Goal: Task Accomplishment & Management: Manage account settings

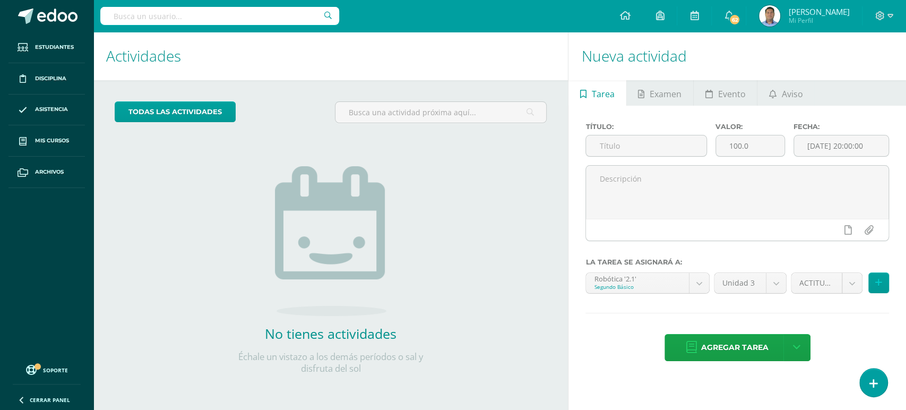
click at [277, 18] on input "text" at bounding box center [219, 16] width 239 height 18
type input "3.3"
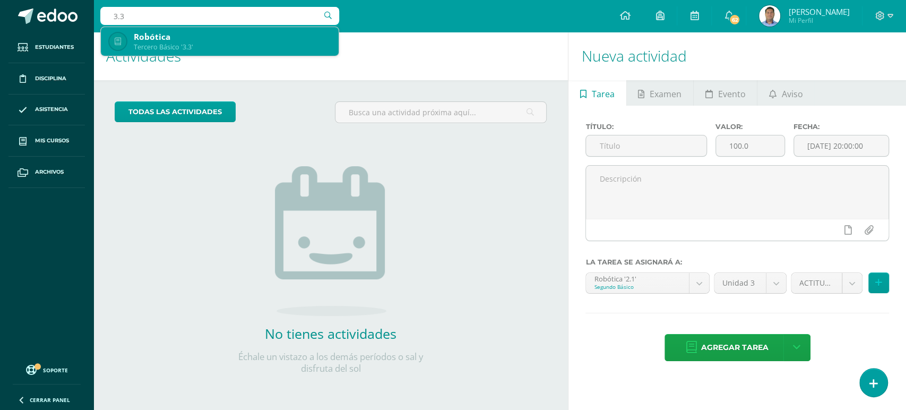
click at [217, 48] on div "Tercero Básico '3.3'" at bounding box center [232, 46] width 196 height 9
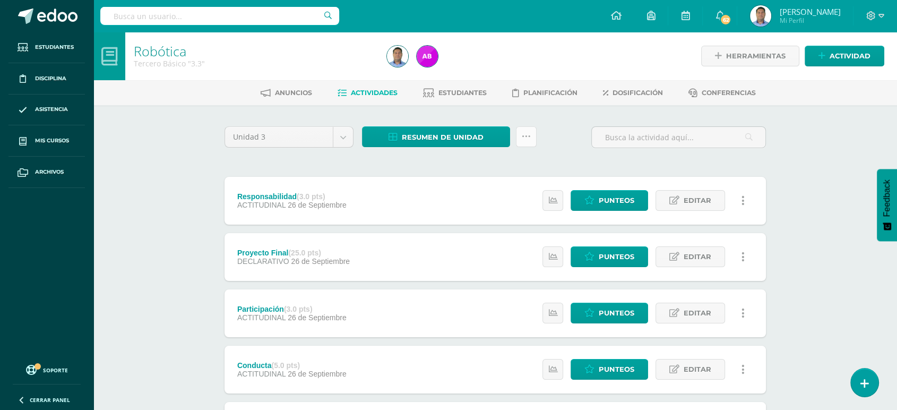
click at [527, 135] on icon at bounding box center [526, 136] width 9 height 9
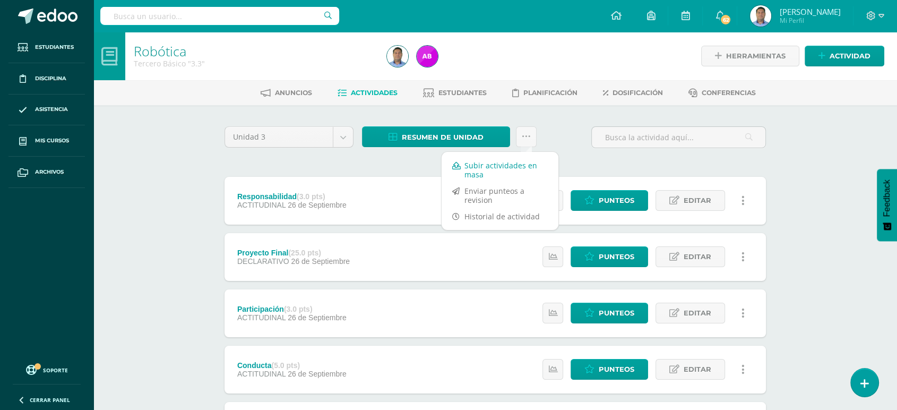
click at [497, 164] on link "Subir actividades en masa" at bounding box center [500, 169] width 117 height 25
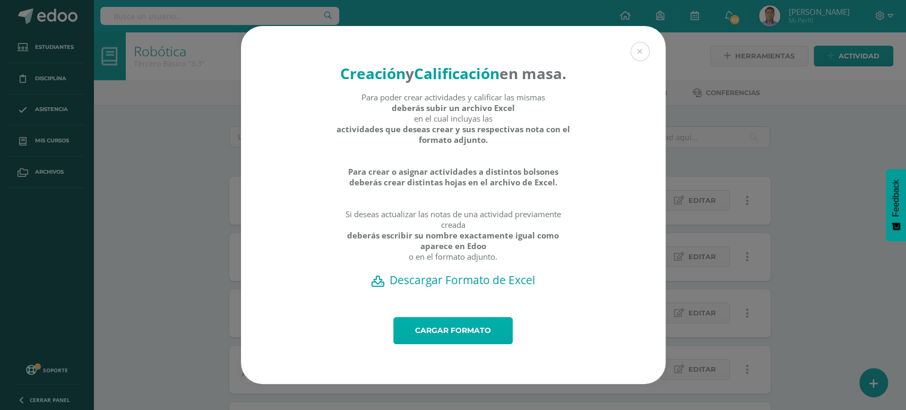
click at [462, 344] on link "Cargar formato" at bounding box center [452, 330] width 119 height 27
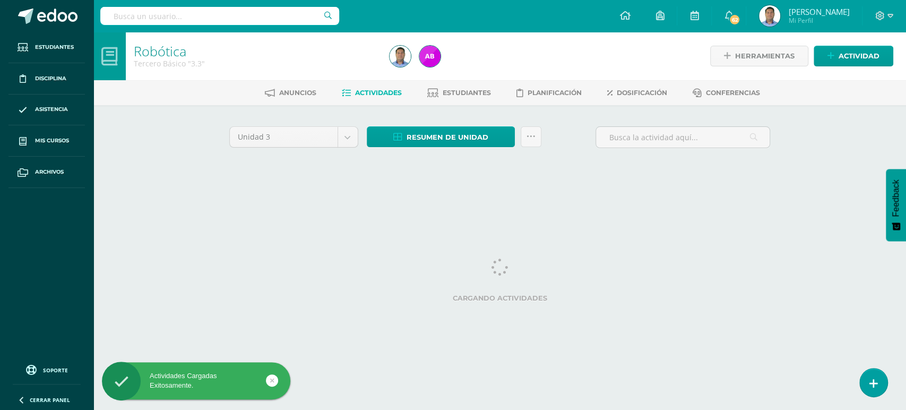
click at [177, 15] on input "text" at bounding box center [219, 16] width 239 height 18
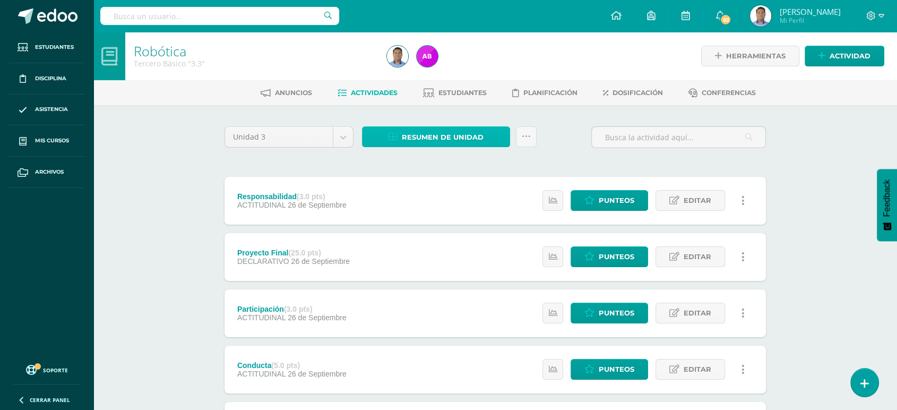
click at [443, 132] on span "Resumen de unidad" at bounding box center [443, 137] width 82 height 20
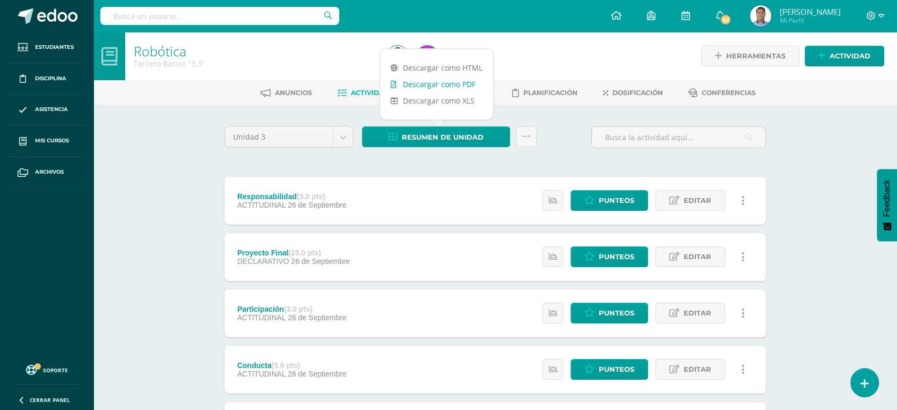
click at [458, 81] on link "Descargar como PDF" at bounding box center [436, 84] width 113 height 16
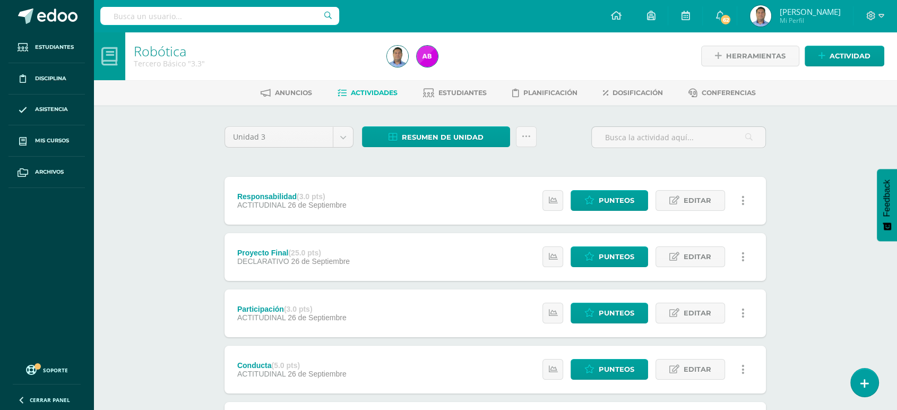
click at [236, 15] on input "text" at bounding box center [219, 16] width 239 height 18
type input "4.2"
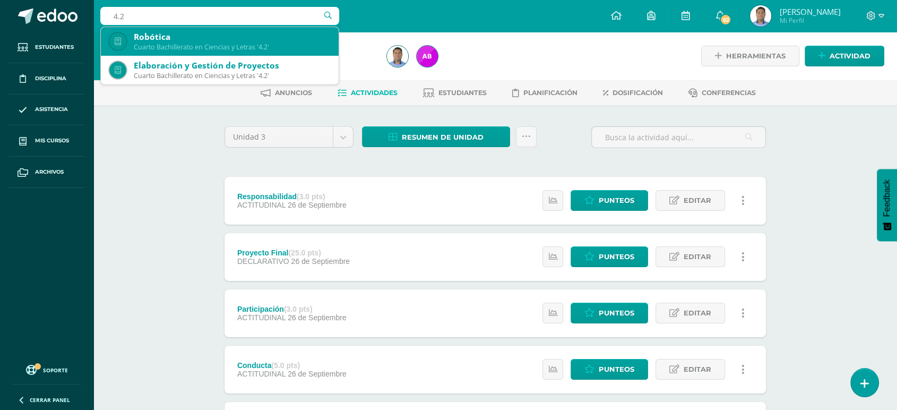
click at [183, 36] on div "Robótica" at bounding box center [232, 36] width 196 height 11
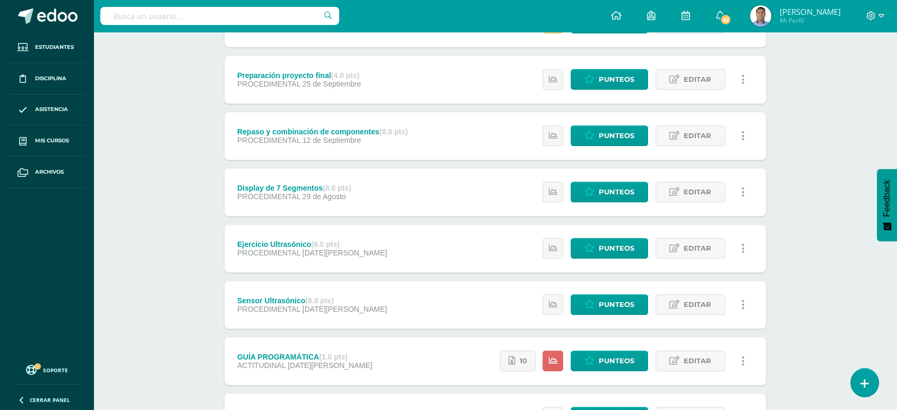
scroll to position [405, 0]
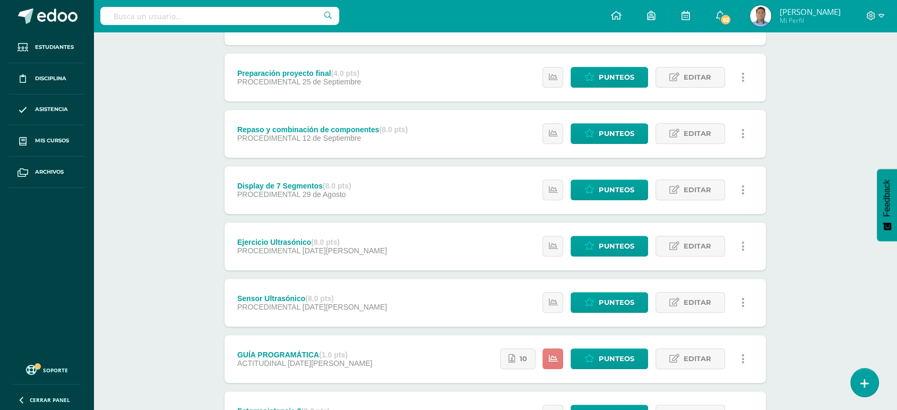
click at [556, 360] on icon at bounding box center [552, 358] width 9 height 9
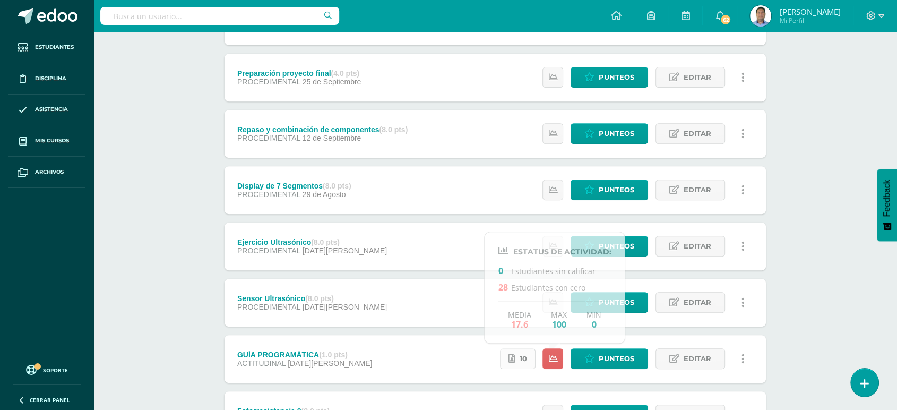
click at [522, 357] on span "10" at bounding box center [523, 359] width 7 height 20
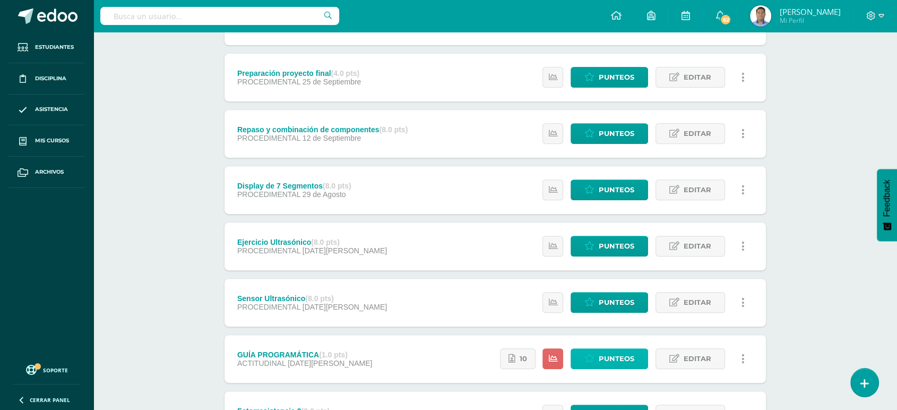
click at [609, 361] on span "Punteos" at bounding box center [617, 359] width 36 height 20
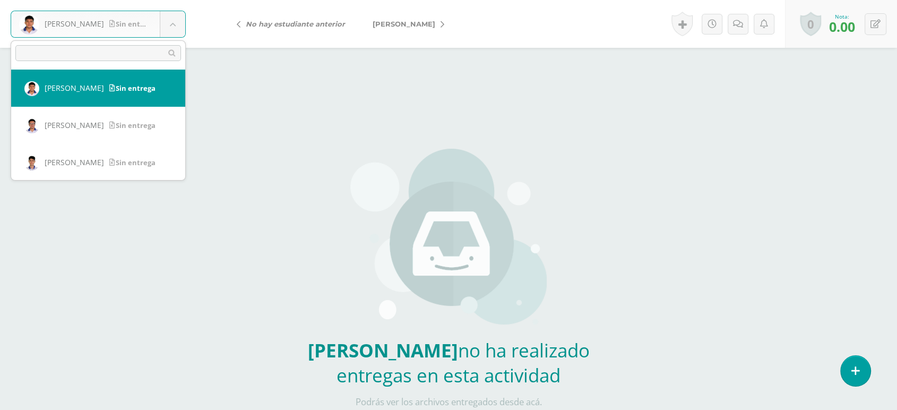
click at [173, 20] on body "Aguilar, Edgar Sin entrega Aguilar, Edgar Caal, José Cardona, Ricardo Castillo,…" at bounding box center [448, 221] width 897 height 442
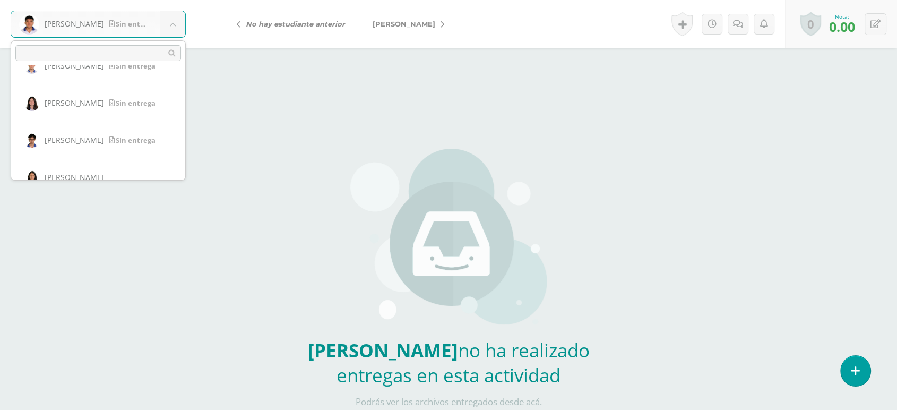
scroll to position [805, 0]
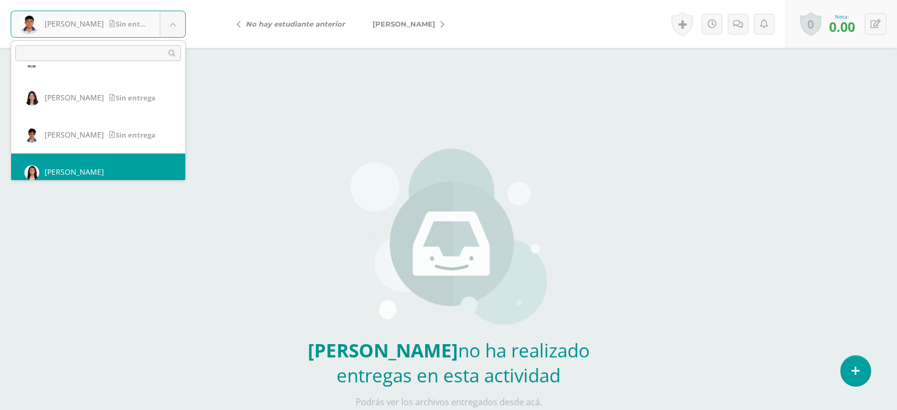
select select "758"
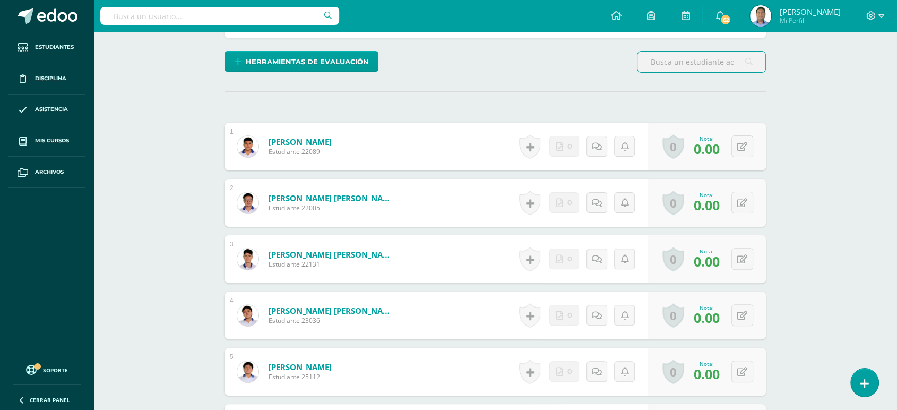
scroll to position [172, 0]
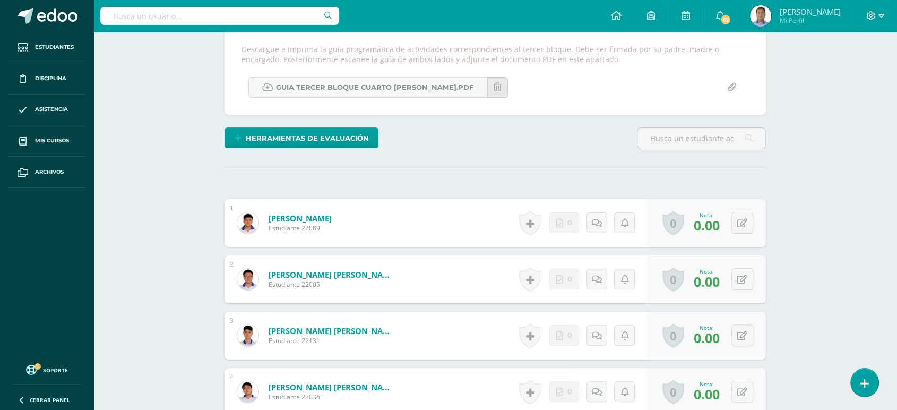
scroll to position [0, 0]
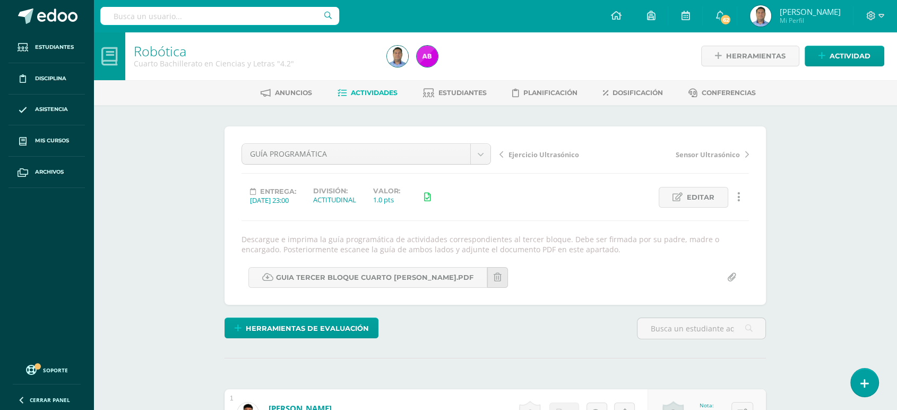
click at [360, 90] on span "Actividades" at bounding box center [374, 93] width 47 height 8
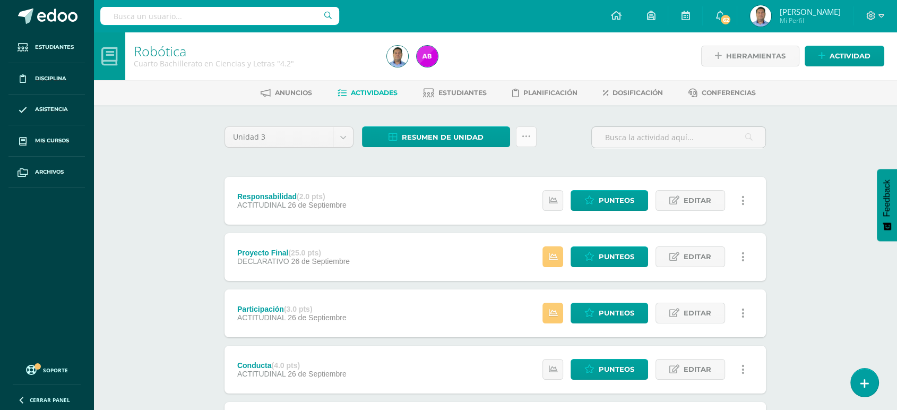
click at [529, 137] on icon at bounding box center [526, 136] width 9 height 9
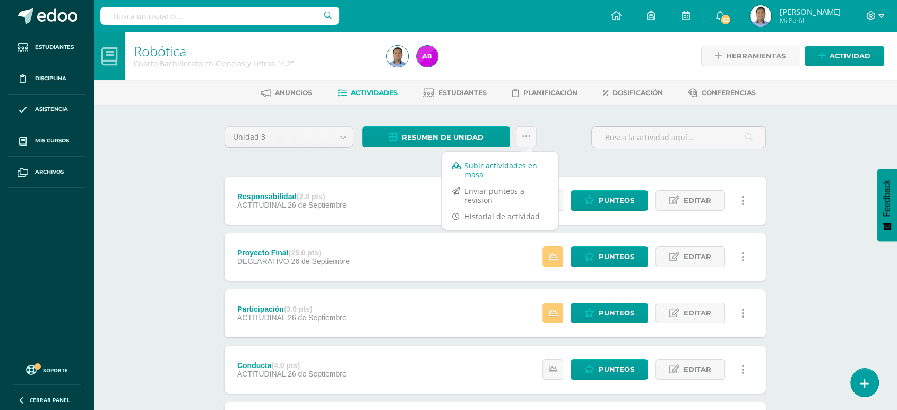
click at [476, 172] on link "Subir actividades en masa" at bounding box center [500, 169] width 117 height 25
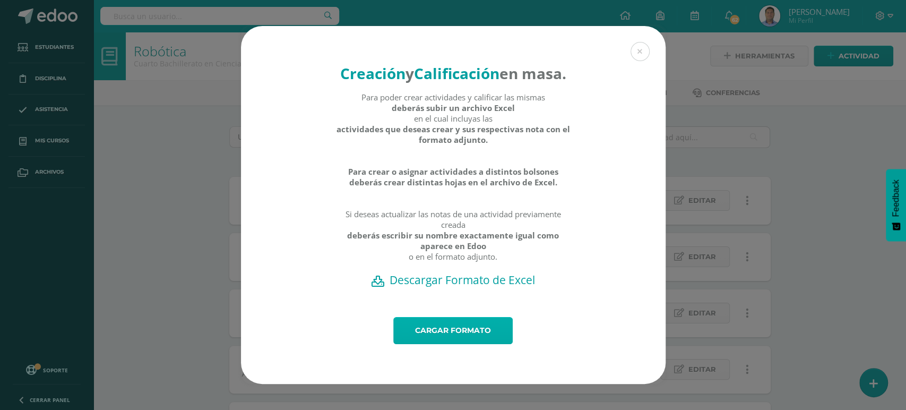
click at [432, 343] on link "Cargar formato" at bounding box center [452, 330] width 119 height 27
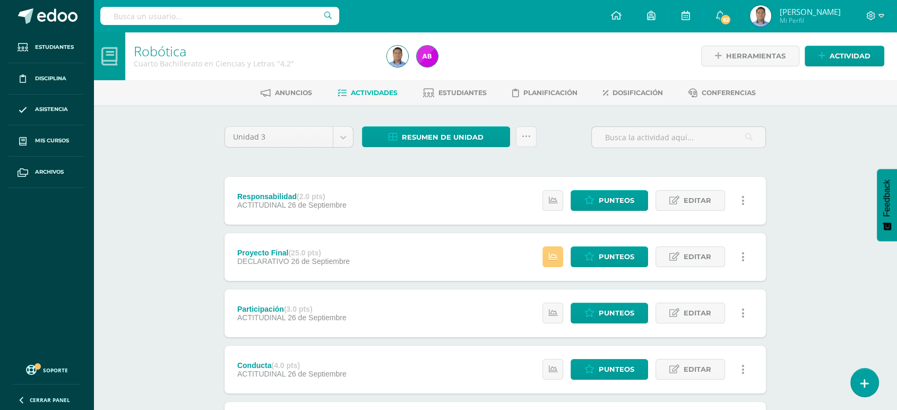
click at [261, 15] on input "text" at bounding box center [219, 16] width 239 height 18
type input "4.1"
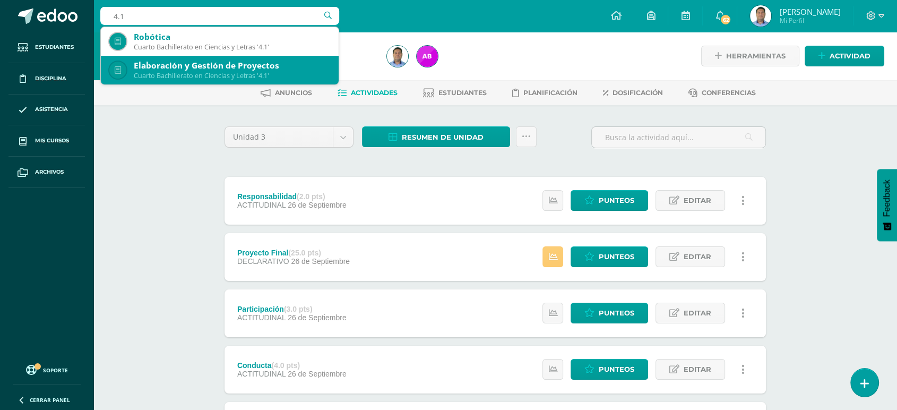
click at [226, 74] on div "Cuarto Bachillerato en Ciencias y Letras '4.1'" at bounding box center [232, 75] width 196 height 9
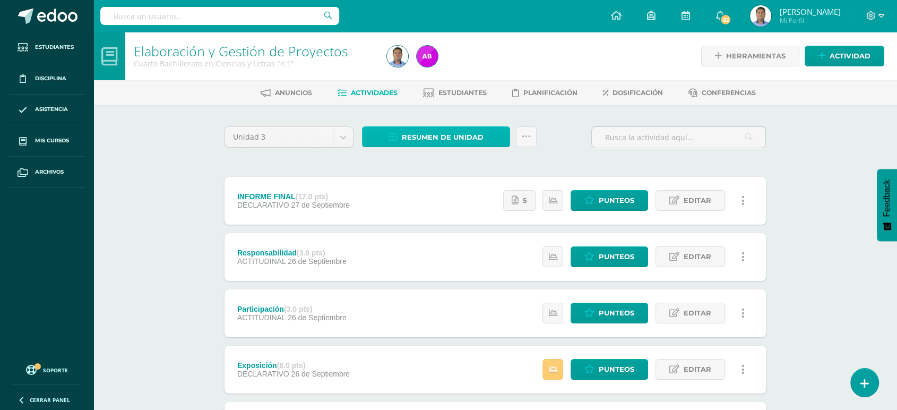
click at [439, 138] on span "Resumen de unidad" at bounding box center [443, 137] width 82 height 20
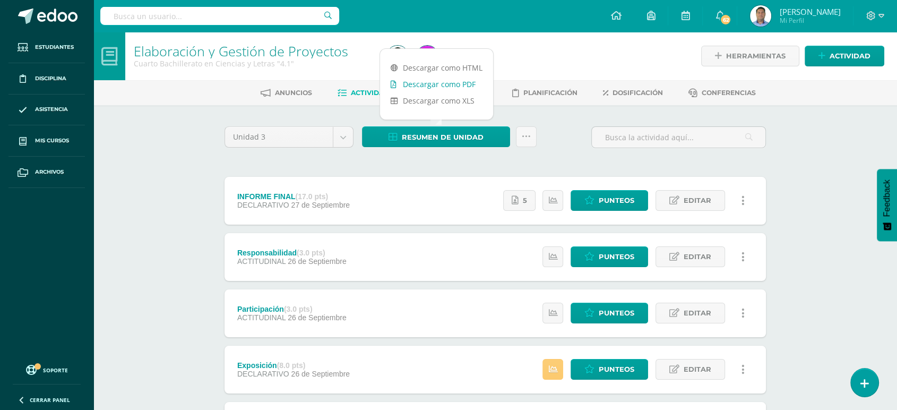
click at [443, 82] on link "Descargar como PDF" at bounding box center [436, 84] width 113 height 16
click at [282, 16] on input "text" at bounding box center [219, 16] width 239 height 18
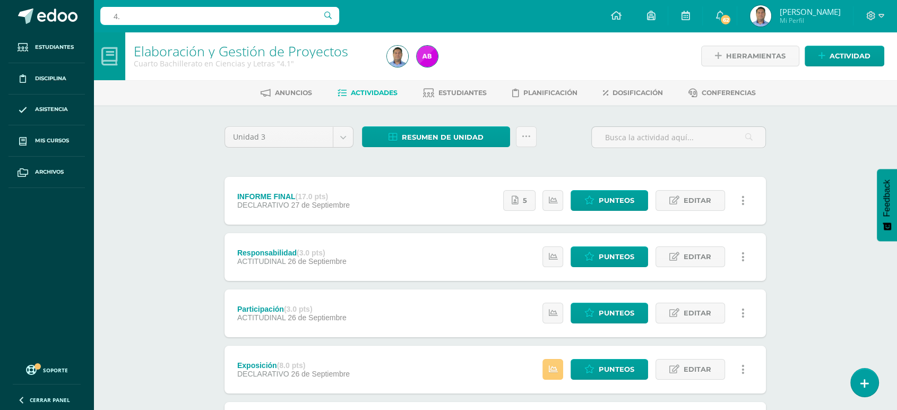
type input "4.2"
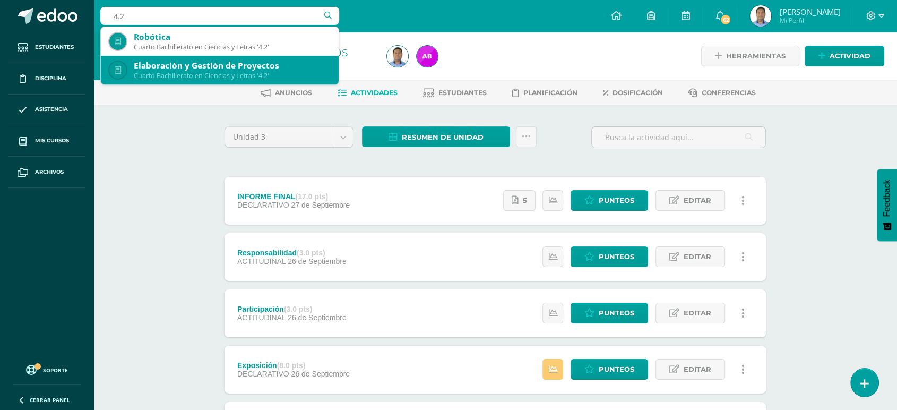
click at [222, 67] on div "Elaboración y Gestión de Proyectos" at bounding box center [232, 65] width 196 height 11
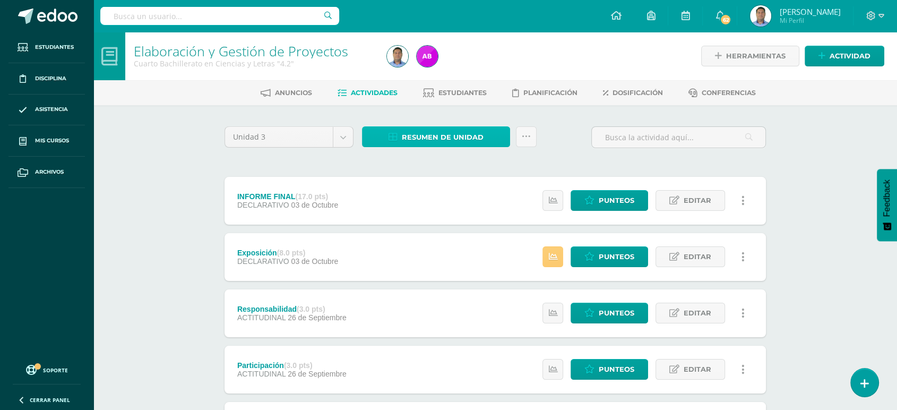
click at [437, 138] on span "Resumen de unidad" at bounding box center [443, 137] width 82 height 20
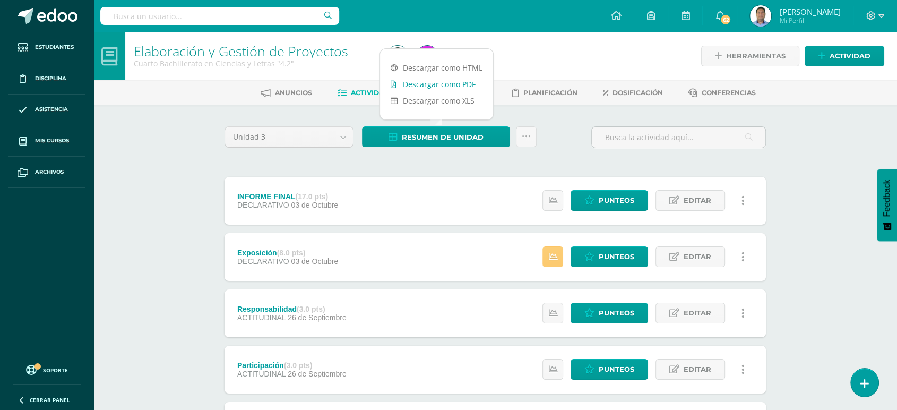
click at [451, 86] on link "Descargar como PDF" at bounding box center [436, 84] width 113 height 16
